Goal: Information Seeking & Learning: Learn about a topic

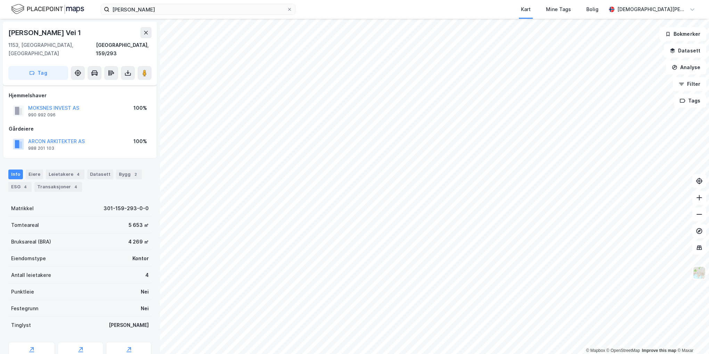
scroll to position [24, 0]
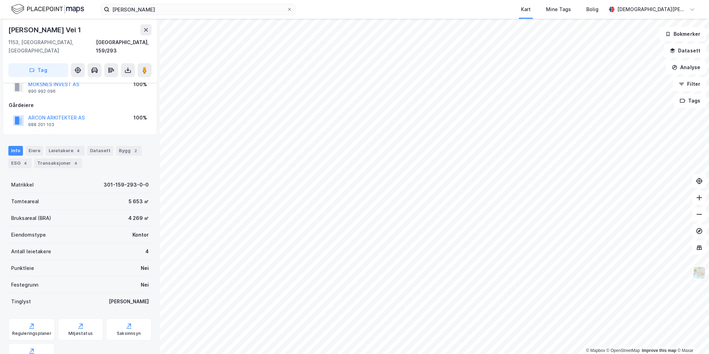
scroll to position [24, 0]
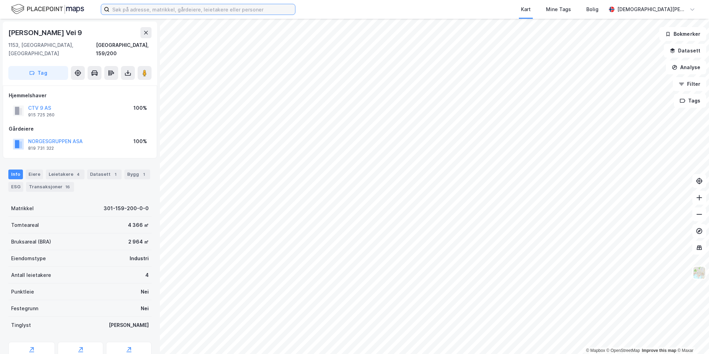
click at [172, 9] on input at bounding box center [203, 9] width 186 height 10
